Goal: Navigation & Orientation: Find specific page/section

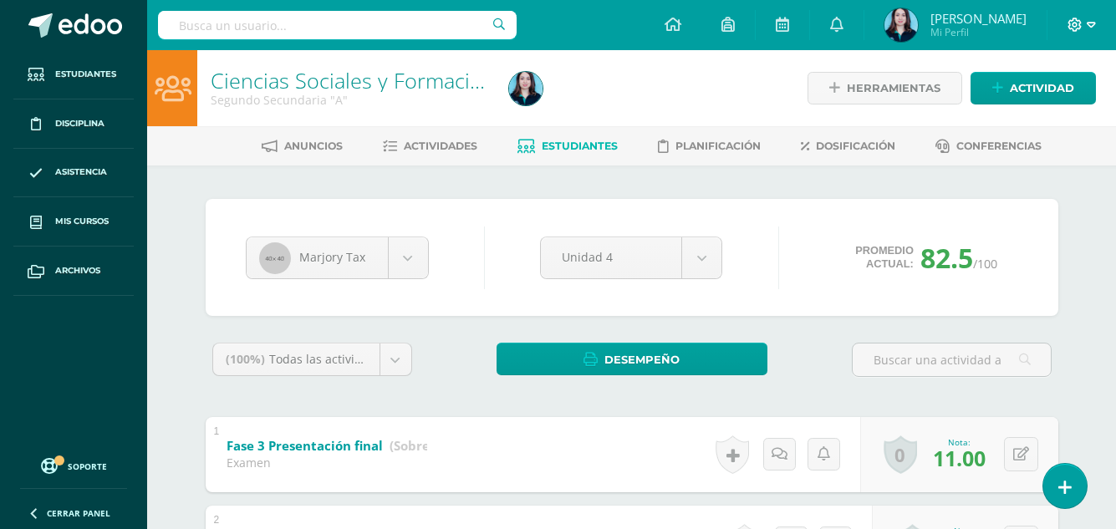
click at [1080, 18] on icon at bounding box center [1074, 25] width 15 height 15
click at [1052, 85] on span "Configuración" at bounding box center [1040, 90] width 78 height 16
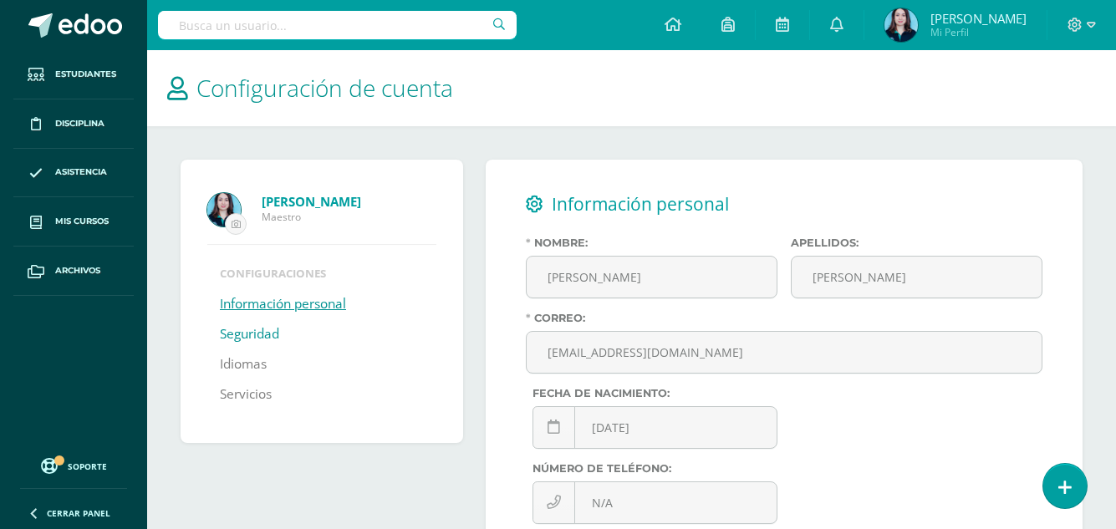
click at [274, 328] on link "Seguridad" at bounding box center [249, 334] width 59 height 30
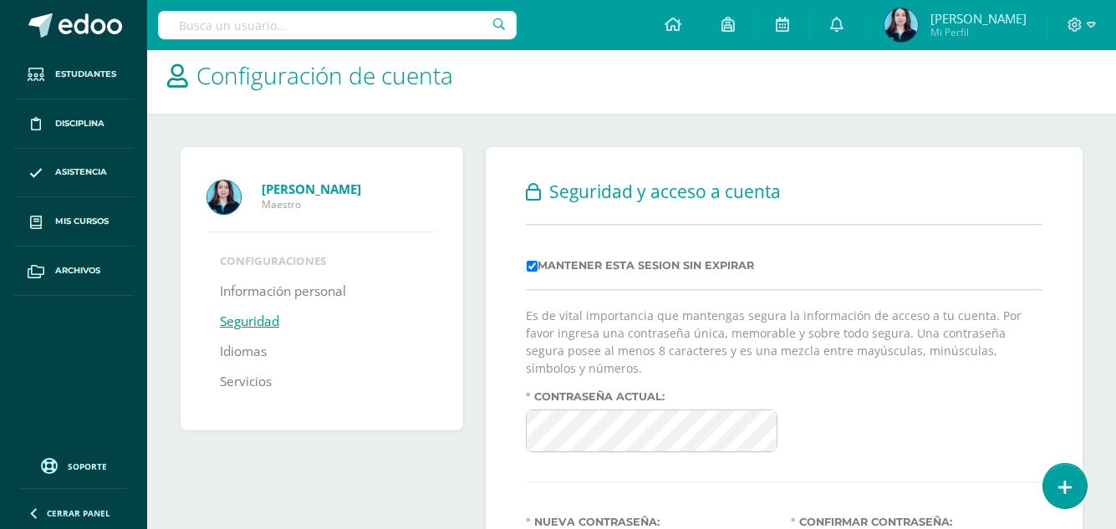
scroll to position [167, 0]
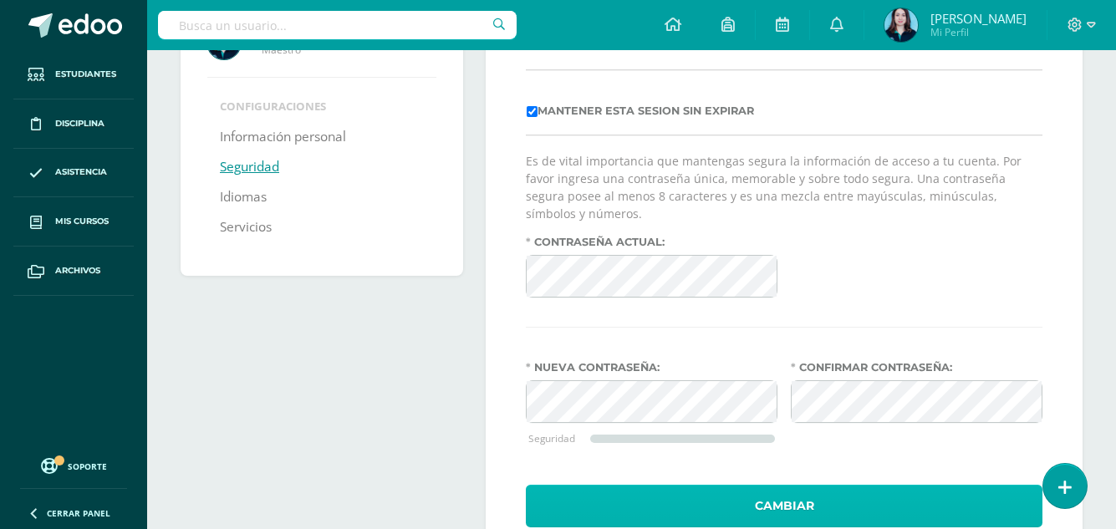
click at [696, 485] on button "Cambiar" at bounding box center [784, 506] width 517 height 43
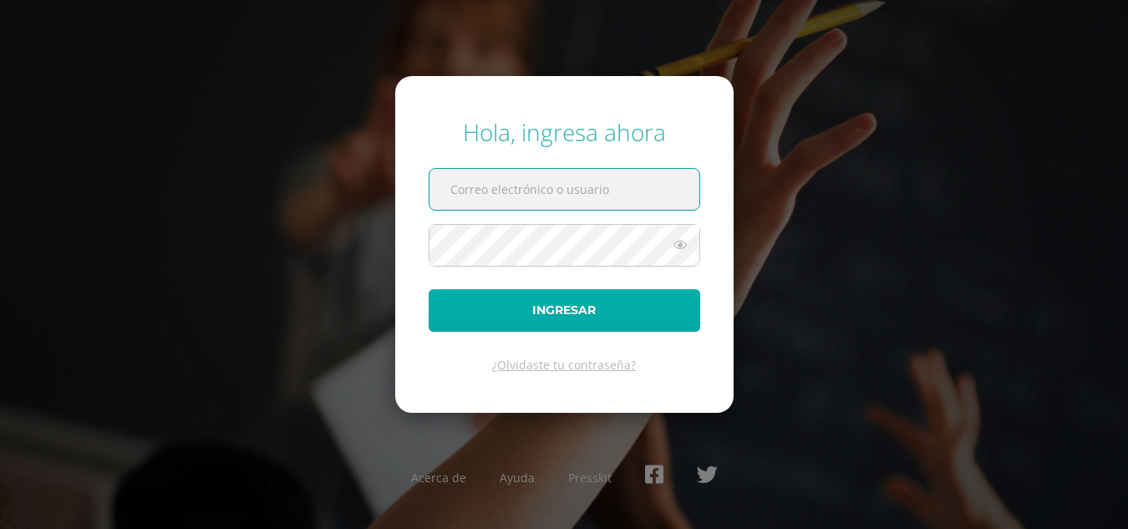
type input "lgamez@bilinguesanjuan.edu.gt"
click at [645, 323] on button "Ingresar" at bounding box center [565, 310] width 272 height 43
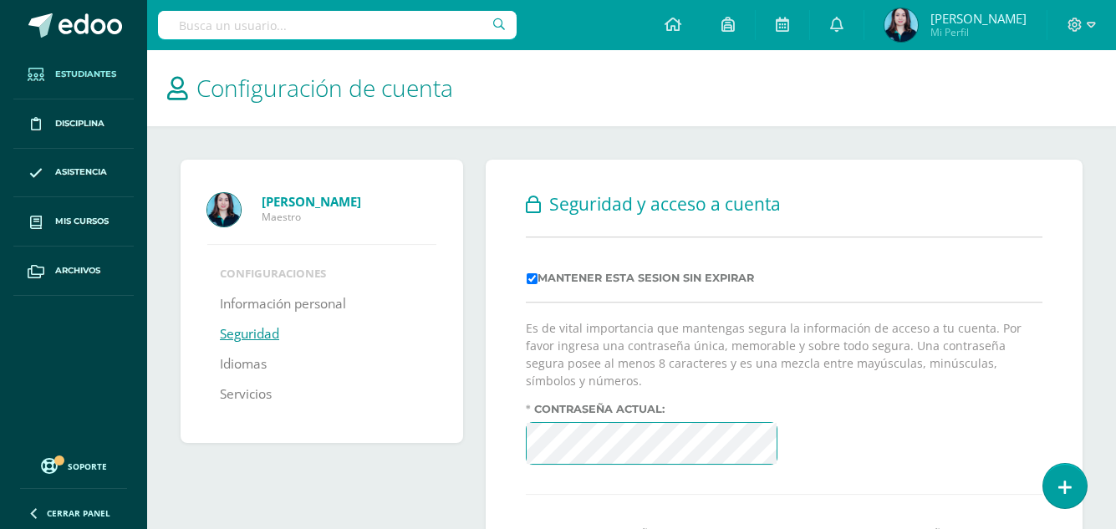
click at [98, 70] on span "Estudiantes" at bounding box center [85, 74] width 61 height 13
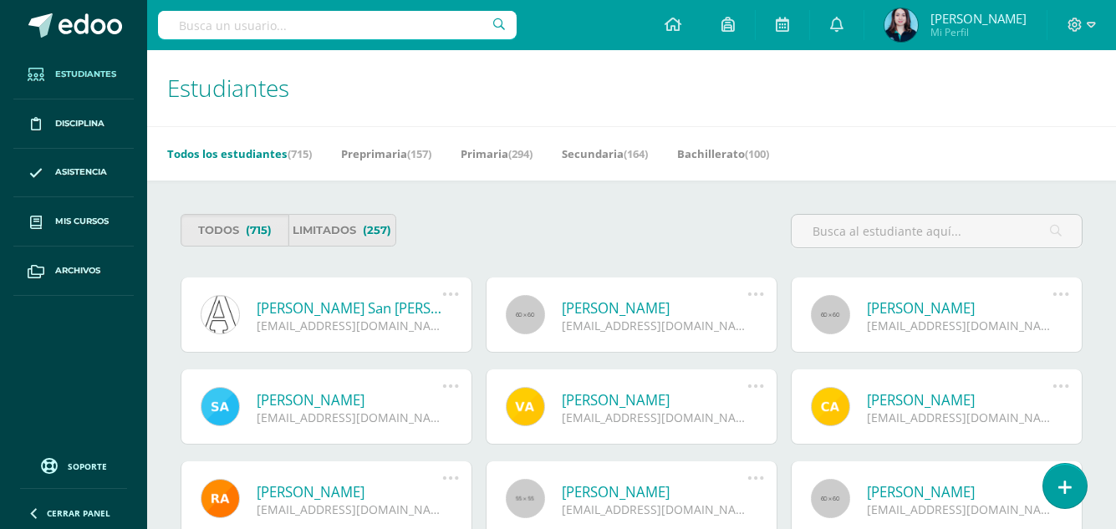
click at [104, 126] on span "Disciplina" at bounding box center [79, 123] width 49 height 13
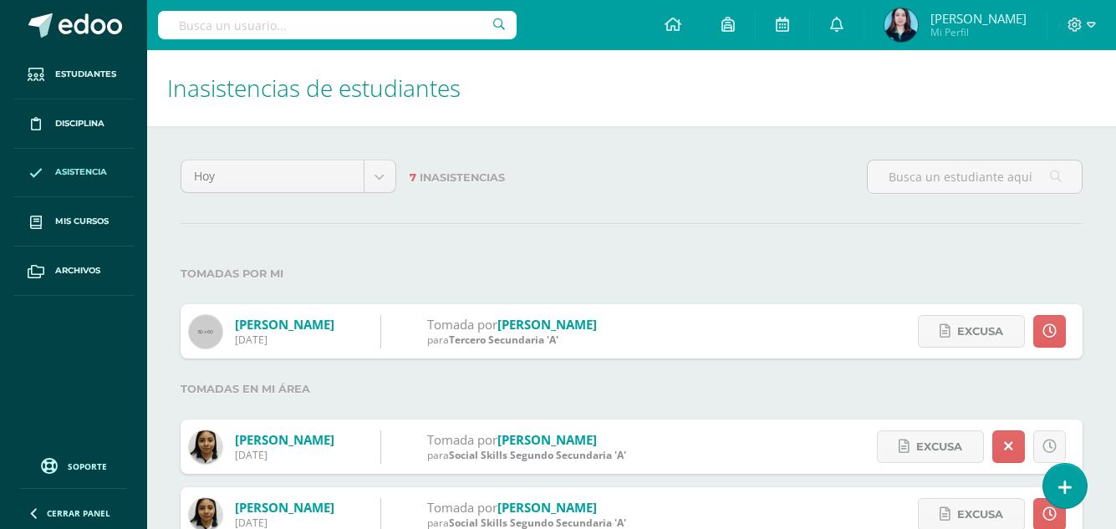
click at [75, 221] on span "Mis cursos" at bounding box center [81, 221] width 53 height 13
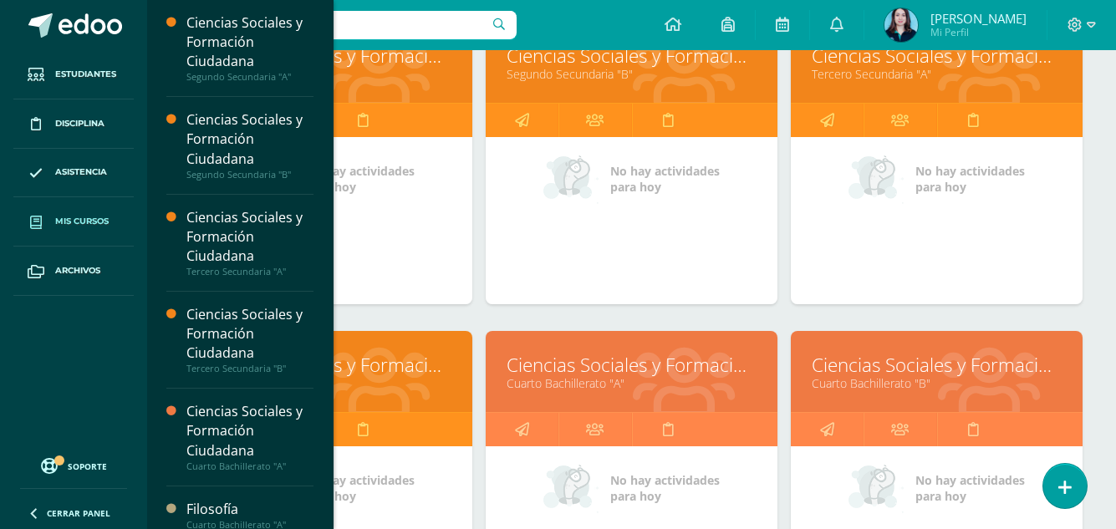
scroll to position [167, 0]
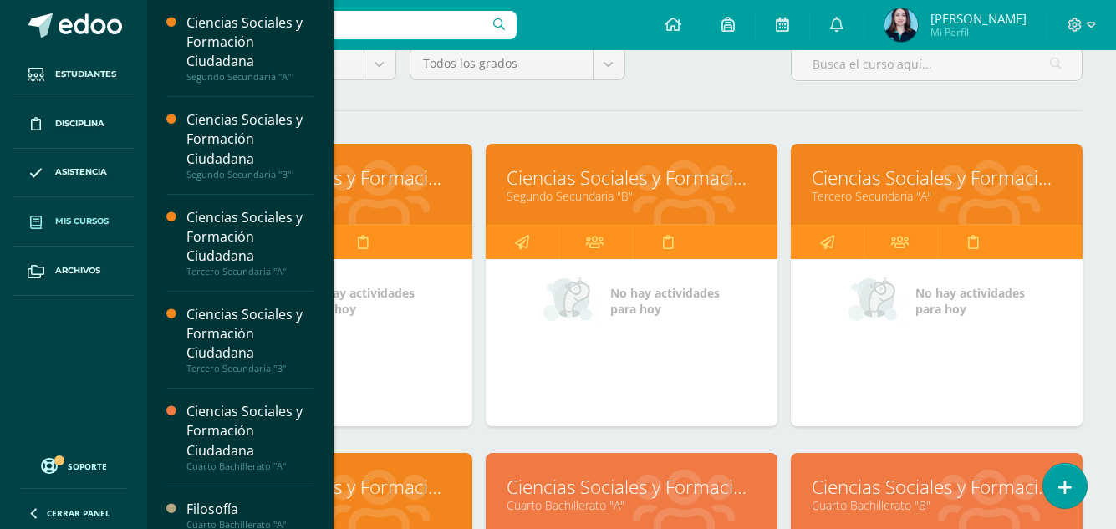
click at [89, 62] on link "Estudiantes" at bounding box center [73, 74] width 120 height 49
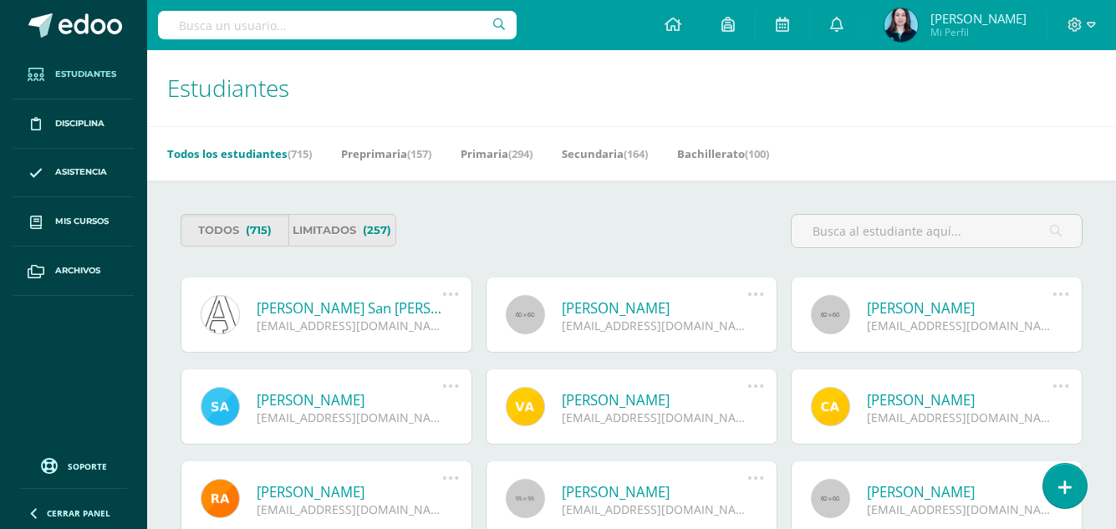
click at [88, 219] on span "Mis cursos" at bounding box center [81, 221] width 53 height 13
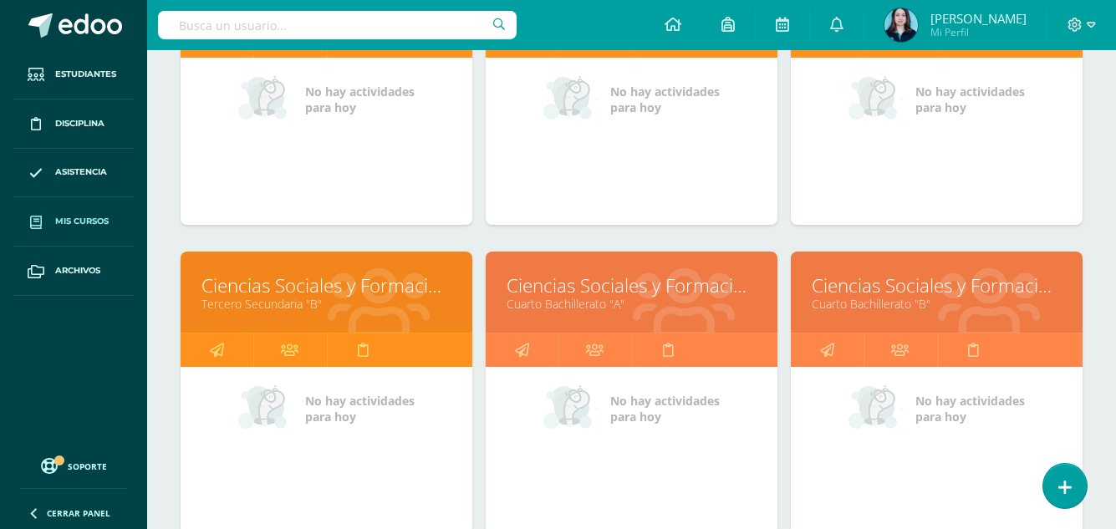
scroll to position [585, 0]
